Goal: Transaction & Acquisition: Purchase product/service

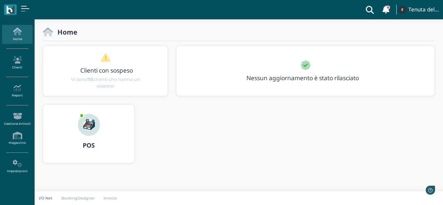
click at [84, 122] on img at bounding box center [89, 125] width 22 height 22
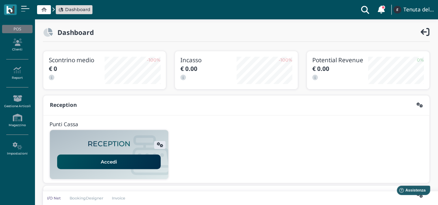
click at [108, 161] on link "Accedi" at bounding box center [109, 162] width 104 height 15
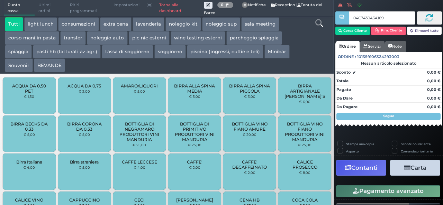
type input "04C7430A3A1691"
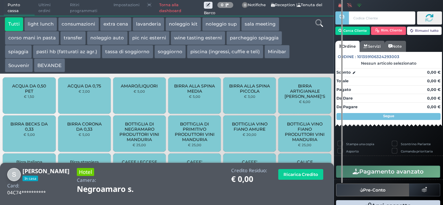
click at [321, 24] on icon at bounding box center [319, 23] width 8 height 8
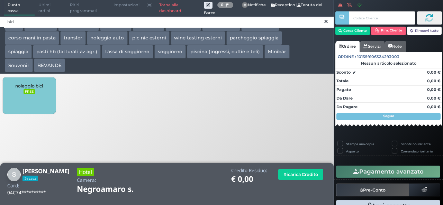
type input "bici"
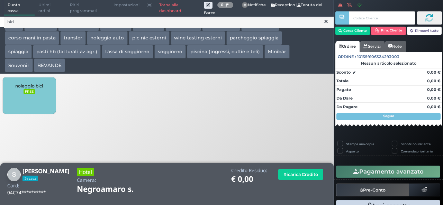
click at [28, 103] on div "noleggio bici FREE" at bounding box center [29, 96] width 53 height 36
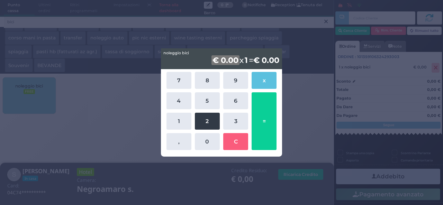
click at [212, 122] on button "2" at bounding box center [207, 121] width 25 height 17
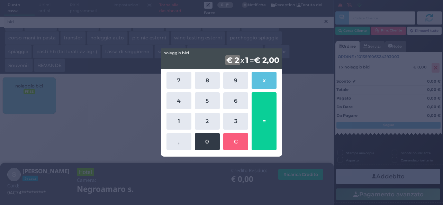
click at [199, 144] on button "0" at bounding box center [207, 141] width 25 height 17
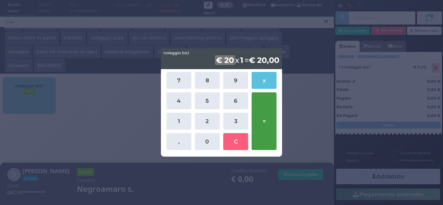
click at [268, 119] on button "=" at bounding box center [264, 121] width 25 height 58
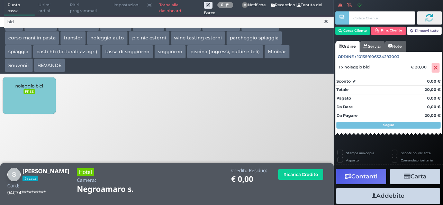
click at [393, 197] on button "Addebito" at bounding box center [388, 196] width 104 height 16
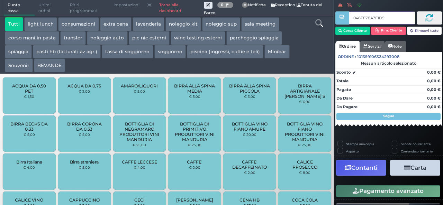
type input "046FF78A7F1D91"
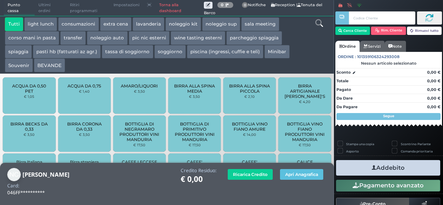
click at [308, 181] on div "Ricarica Credito Apri Anagrafica" at bounding box center [275, 174] width 103 height 13
click at [305, 177] on button "Apri Anagrafica" at bounding box center [301, 174] width 43 height 11
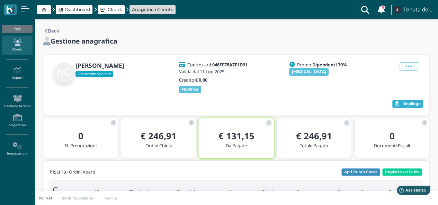
click at [412, 104] on span "Riepilogo" at bounding box center [411, 104] width 18 height 5
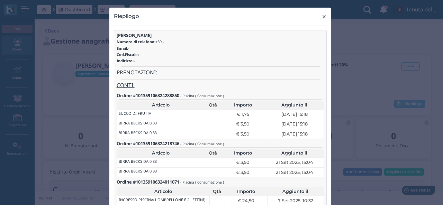
click at [322, 17] on span "×" at bounding box center [324, 16] width 5 height 9
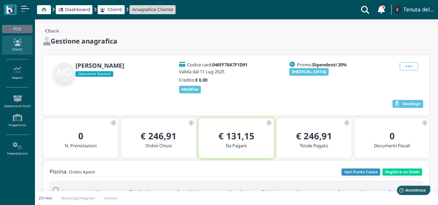
click at [368, 173] on button "Apri Punto Cassa" at bounding box center [360, 173] width 39 height 8
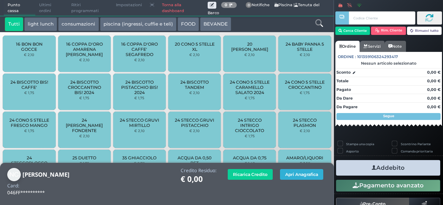
click at [295, 175] on button "Apri Anagrafica" at bounding box center [301, 174] width 43 height 11
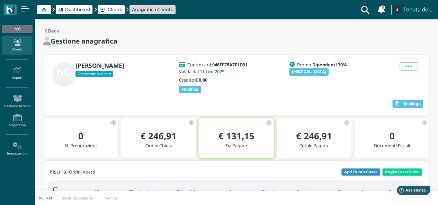
click at [368, 174] on button "Apri Punto Cassa" at bounding box center [360, 173] width 39 height 8
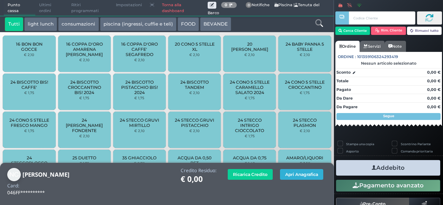
click at [301, 173] on button "Apri Anagrafica" at bounding box center [301, 174] width 43 height 11
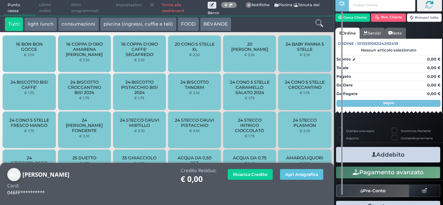
scroll to position [36, 0]
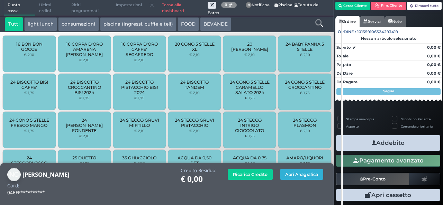
click at [312, 175] on button "Apri Anagrafica" at bounding box center [301, 174] width 43 height 11
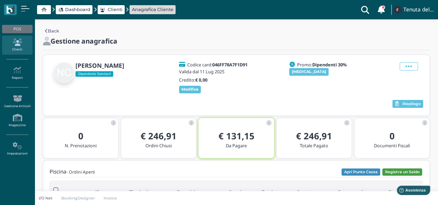
click at [392, 171] on button "Registra un Saldo" at bounding box center [402, 173] width 40 height 8
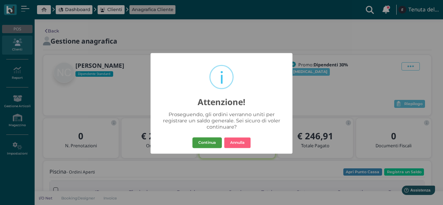
click at [207, 142] on button "Continua" at bounding box center [206, 142] width 29 height 11
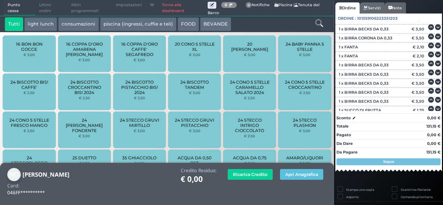
scroll to position [378, 0]
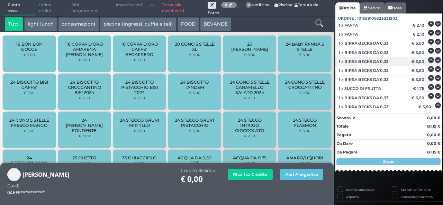
click at [435, 61] on icon at bounding box center [438, 60] width 6 height 0
click at [428, 61] on icon at bounding box center [431, 60] width 6 height 0
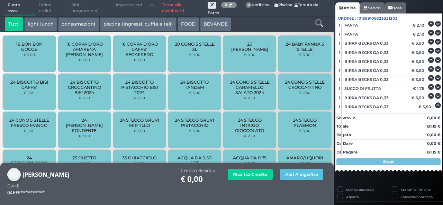
click at [384, 62] on span "1 x BIRRA BECKS DA 0,33" at bounding box center [364, 61] width 50 height 5
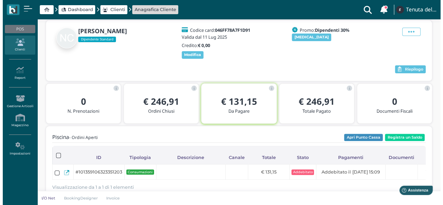
scroll to position [69, 0]
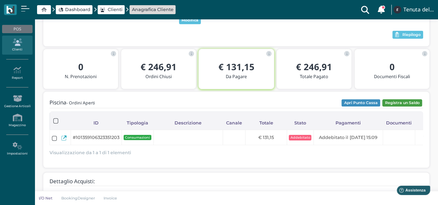
click at [395, 102] on button "Registra un Saldo" at bounding box center [402, 103] width 40 height 8
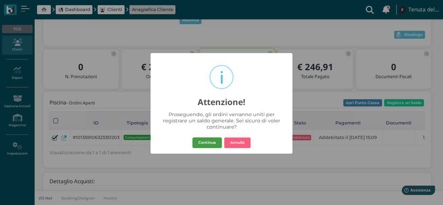
click at [208, 143] on button "Continua" at bounding box center [206, 142] width 29 height 11
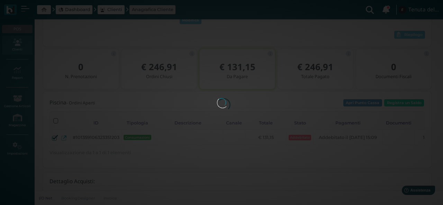
scroll to position [0, 0]
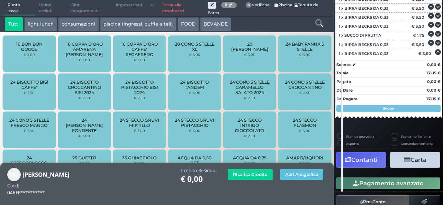
scroll to position [134, 0]
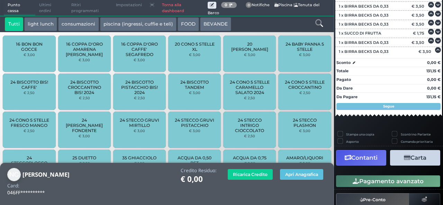
click at [365, 160] on button "Contanti" at bounding box center [361, 158] width 50 height 16
